Goal: Obtain resource: Download file/media

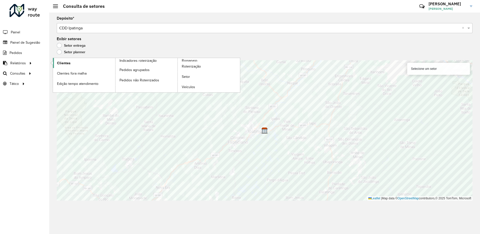
click at [59, 64] on span "Clientes" at bounding box center [64, 63] width 14 height 5
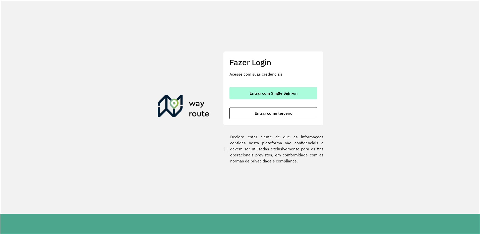
click at [266, 90] on button "Entrar com Single Sign-on" at bounding box center [274, 93] width 88 height 12
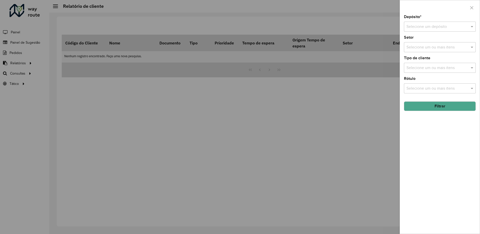
click at [428, 26] on input "text" at bounding box center [435, 27] width 57 height 6
click at [418, 49] on span "CDD Ipatinga" at bounding box center [417, 49] width 23 height 4
click at [428, 110] on button "Filtrar" at bounding box center [440, 106] width 72 height 10
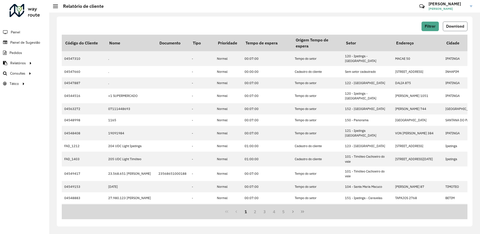
click at [461, 26] on span "Download" at bounding box center [455, 26] width 18 height 4
